Goal: Ask a question

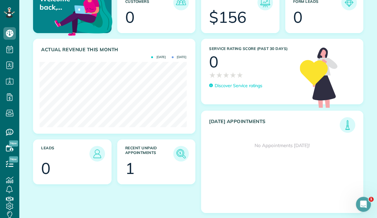
scroll to position [71, 0]
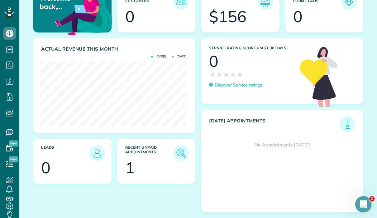
click at [365, 205] on icon "Open Intercom Messenger" at bounding box center [363, 203] width 10 height 10
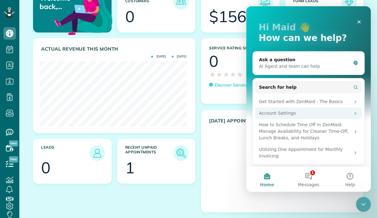
scroll to position [29, 0]
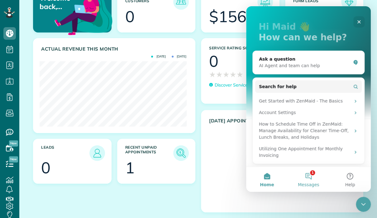
click at [309, 174] on button "1 Messages" at bounding box center [308, 179] width 41 height 25
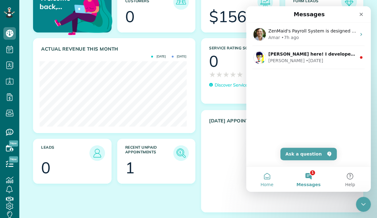
click at [266, 177] on button "Home" at bounding box center [266, 179] width 41 height 25
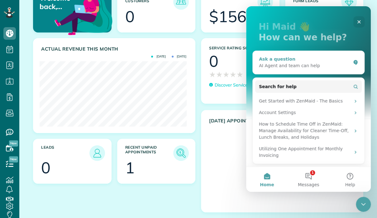
click at [286, 60] on div "Ask a question" at bounding box center [305, 59] width 92 height 7
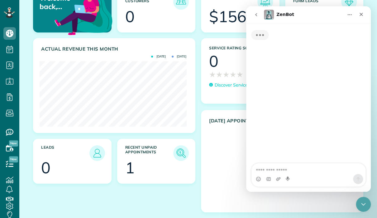
scroll to position [0, 0]
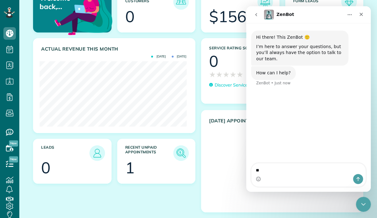
type textarea "*"
type textarea "**********"
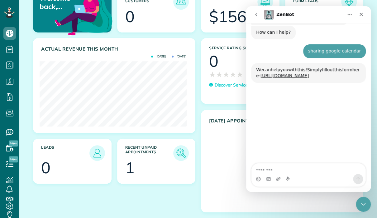
scroll to position [57, 0]
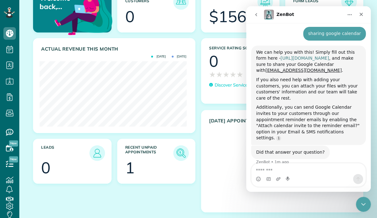
click at [295, 56] on link "https://www.zenmaid.com/concierge-onboarding-form/" at bounding box center [305, 58] width 49 height 5
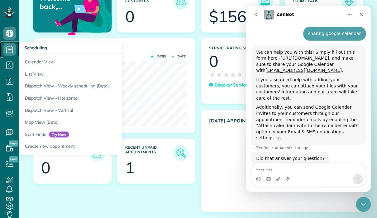
click at [9, 50] on use at bounding box center [10, 49] width 7 height 7
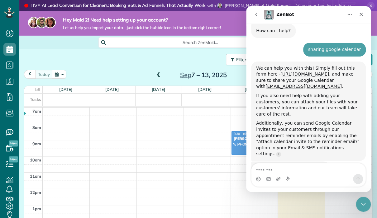
scroll to position [48, 0]
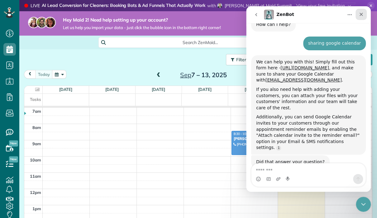
click at [360, 17] on div "Close" at bounding box center [361, 14] width 11 height 11
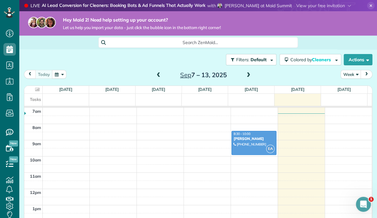
scroll to position [48, 0]
click at [365, 61] on span "button" at bounding box center [367, 59] width 5 height 5
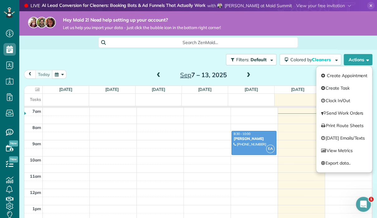
click at [66, 56] on div "Filters: Default Colored by Cleaners Color by Cleaner Color by Team Color by St…" at bounding box center [198, 59] width 358 height 21
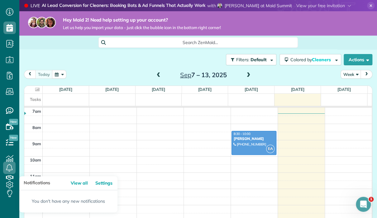
scroll to position [24, 0]
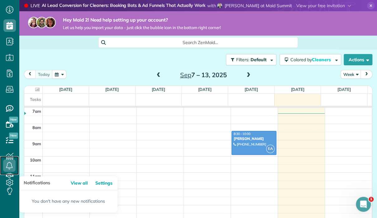
click at [10, 160] on icon at bounding box center [9, 165] width 12 height 12
click at [79, 182] on link "View all" at bounding box center [81, 183] width 23 height 14
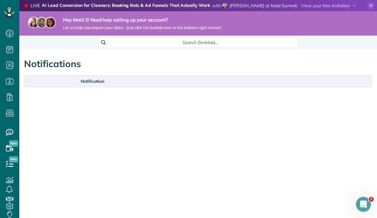
click at [133, 26] on span "Let us help you import your data - just click the bubble icon in the bottom rig…" at bounding box center [142, 27] width 158 height 5
click at [365, 203] on icon "Open Intercom Messenger" at bounding box center [363, 203] width 10 height 10
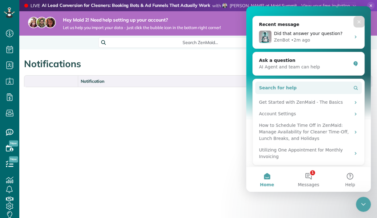
scroll to position [65, 0]
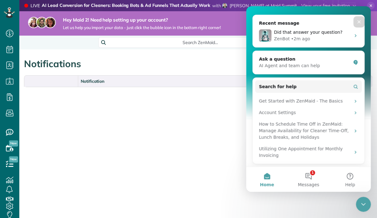
click at [162, 58] on div "Notifications" at bounding box center [198, 60] width 358 height 23
click at [357, 22] on icon "Close" at bounding box center [359, 21] width 5 height 5
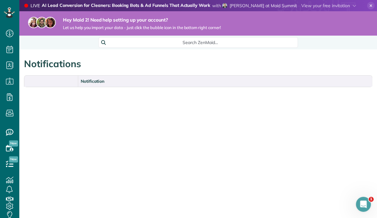
scroll to position [0, 0]
click at [329, 5] on span at bounding box center [329, 6] width 55 height 6
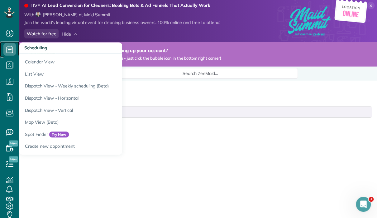
click at [9, 53] on icon at bounding box center [9, 49] width 12 height 12
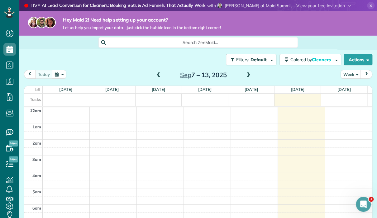
click at [139, 41] on span "Search ZenMaid…" at bounding box center [201, 42] width 190 height 6
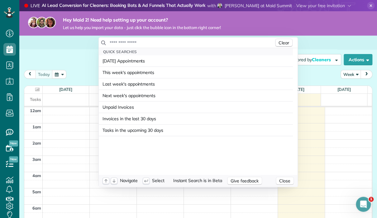
click at [10, 205] on html "Dashboard Scheduling Calendar View List View Dispatch View - Weekly scheduling …" at bounding box center [188, 109] width 377 height 218
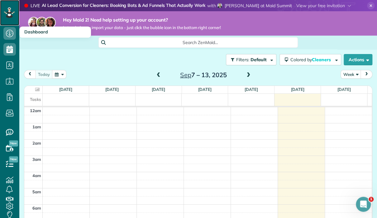
click at [9, 13] on icon at bounding box center [8, 12] width 3 height 2
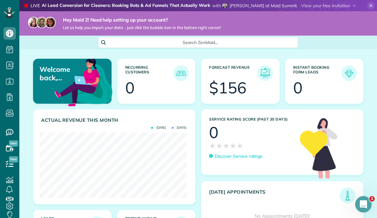
click at [365, 201] on icon "Open Intercom Messenger" at bounding box center [363, 203] width 10 height 10
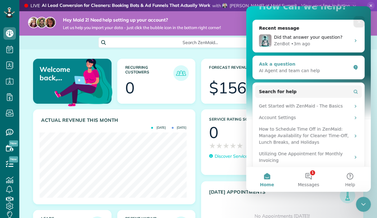
scroll to position [62, 0]
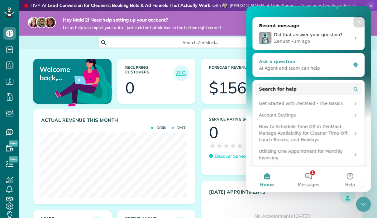
click at [289, 65] on div "AI Agent and team can help" at bounding box center [305, 68] width 92 height 7
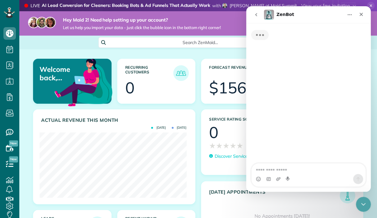
scroll to position [0, 0]
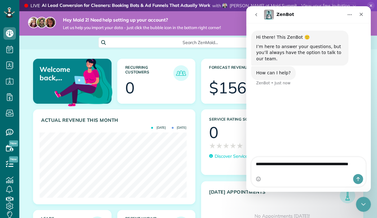
type textarea "**********"
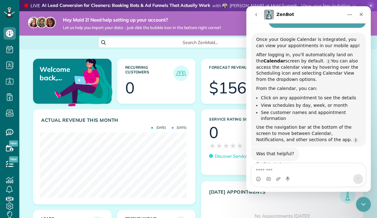
scroll to position [76, 0]
type textarea "**********"
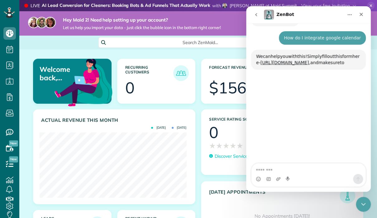
scroll to position [215, 0]
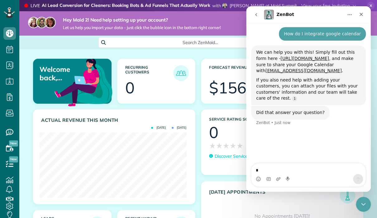
type textarea "**"
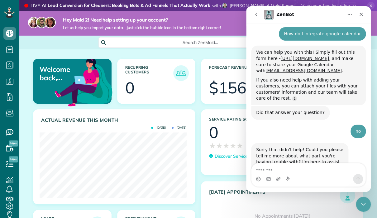
scroll to position [225, 0]
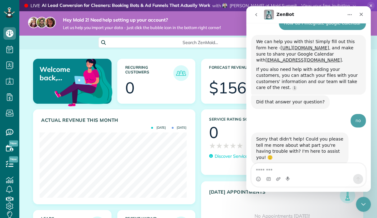
click at [291, 171] on textarea "Message…" at bounding box center [309, 168] width 114 height 11
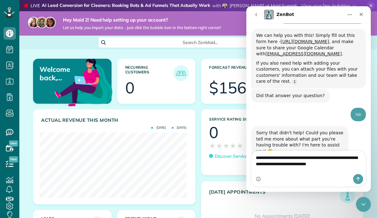
type textarea "**********"
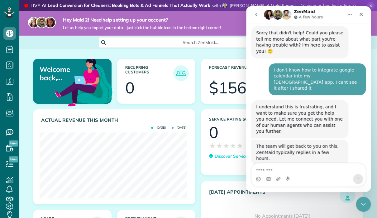
scroll to position [331, 0]
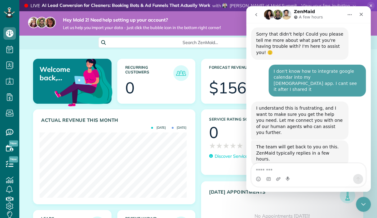
click at [11, 145] on span "New" at bounding box center [13, 143] width 9 height 6
click at [351, 15] on icon "Home" at bounding box center [349, 14] width 5 height 5
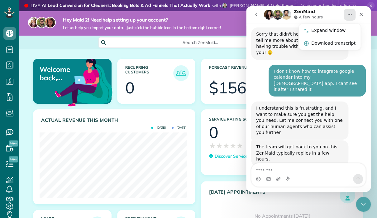
click at [252, 11] on button "go back" at bounding box center [256, 15] width 12 height 12
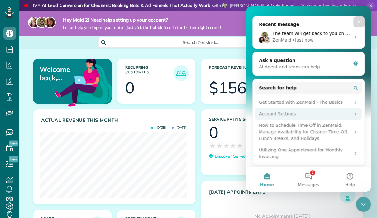
scroll to position [65, 0]
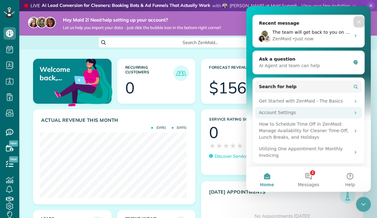
click at [308, 113] on div "Account Settings" at bounding box center [305, 112] width 92 height 7
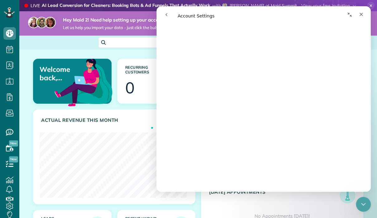
scroll to position [374, 0]
click at [7, 206] on icon at bounding box center [9, 206] width 12 height 12
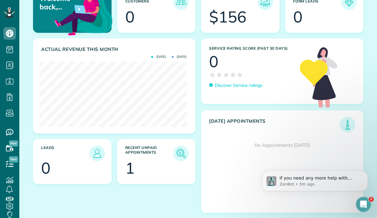
scroll to position [71, 0]
click at [360, 199] on icon "Open Intercom Messenger" at bounding box center [363, 203] width 10 height 10
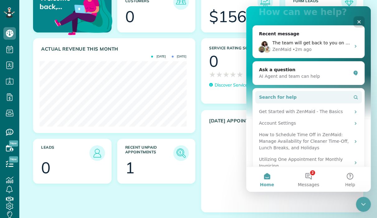
scroll to position [65, 0]
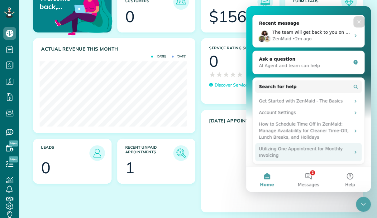
drag, startPoint x: 341, startPoint y: 154, endPoint x: 336, endPoint y: 158, distance: 6.1
click at [336, 157] on div "Utilizing One Appointment for Monthly Invoicing" at bounding box center [305, 151] width 92 height 13
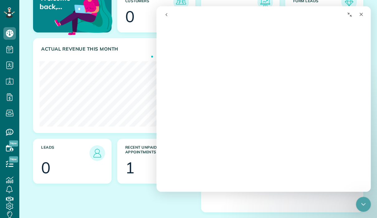
scroll to position [0, 0]
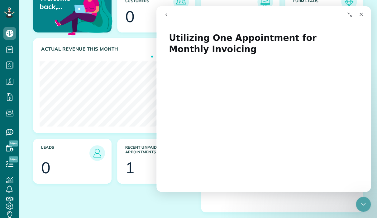
click at [167, 15] on icon "go back" at bounding box center [166, 14] width 5 height 5
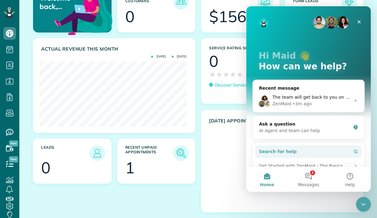
click at [349, 149] on button "Search for help" at bounding box center [308, 151] width 107 height 12
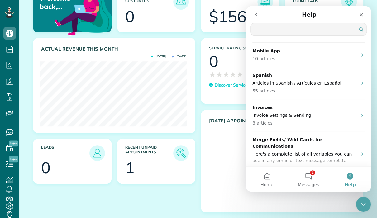
scroll to position [474, 0]
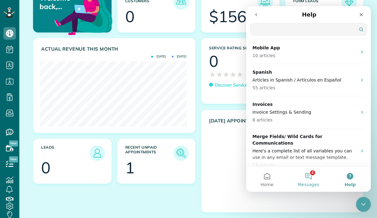
click at [315, 174] on button "2 Messages" at bounding box center [308, 179] width 41 height 25
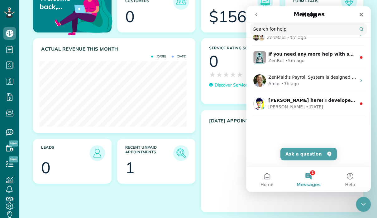
scroll to position [474, 0]
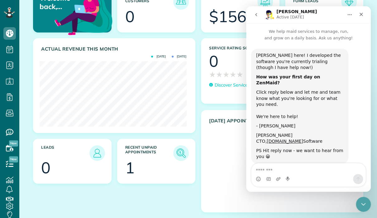
click at [287, 171] on textarea "Message…" at bounding box center [309, 168] width 114 height 11
type textarea "**********"
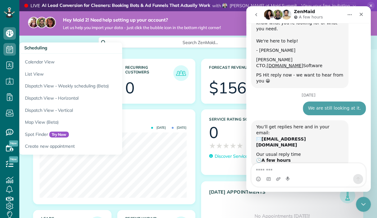
scroll to position [79, 0]
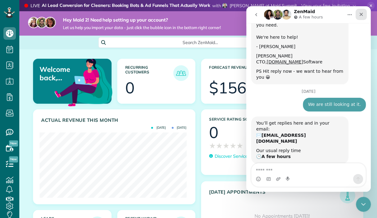
click at [360, 14] on icon "Close" at bounding box center [361, 14] width 5 height 5
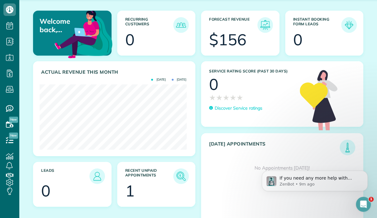
scroll to position [71, 0]
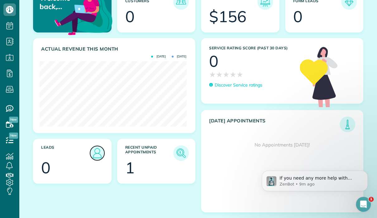
click at [99, 149] on img at bounding box center [97, 153] width 14 height 14
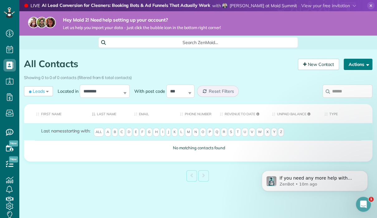
click at [352, 66] on button "Actions" at bounding box center [358, 64] width 29 height 11
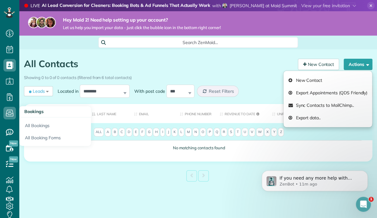
click at [30, 110] on span "Bookings" at bounding box center [33, 112] width 19 height 6
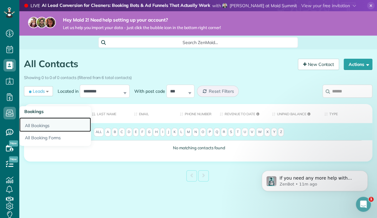
click at [41, 126] on link "All Bookings" at bounding box center [55, 124] width 72 height 14
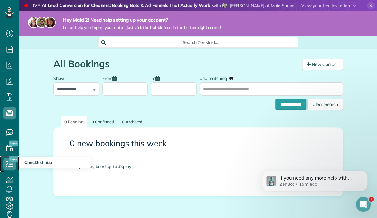
click at [8, 162] on icon at bounding box center [9, 163] width 12 height 12
